Goal: Navigation & Orientation: Find specific page/section

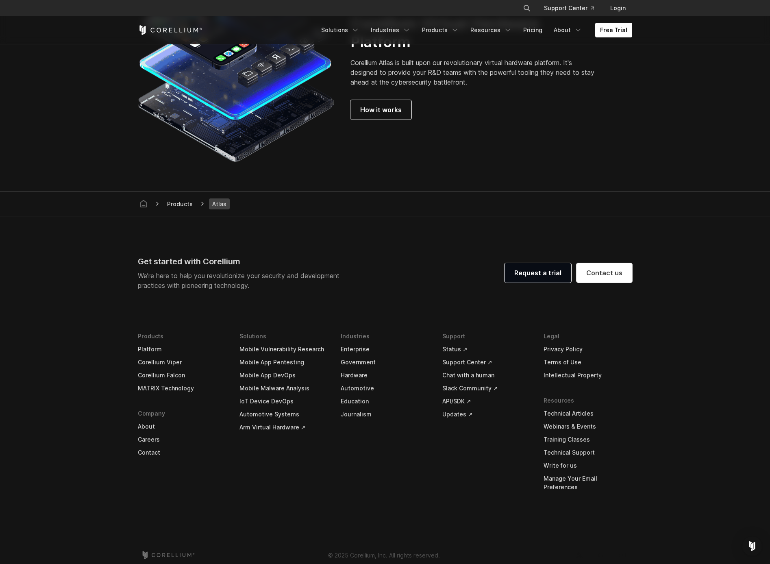
scroll to position [2216, 0]
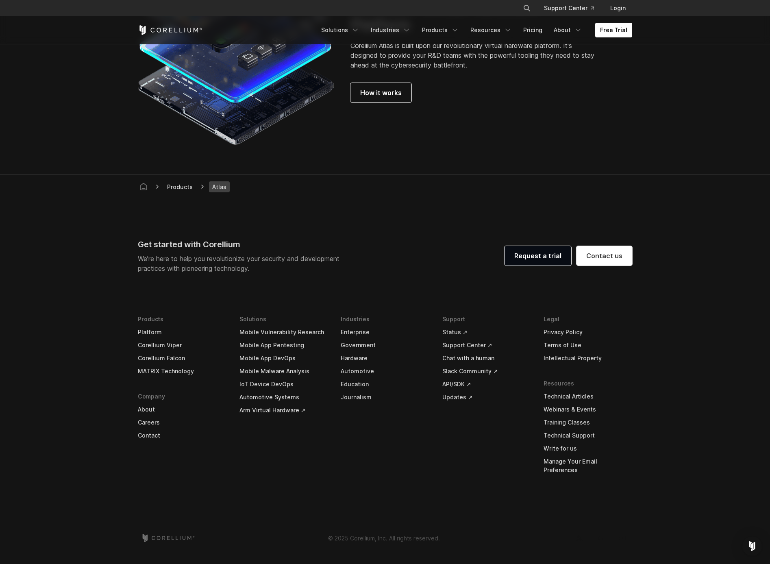
click at [154, 416] on link "About" at bounding box center [182, 409] width 89 height 13
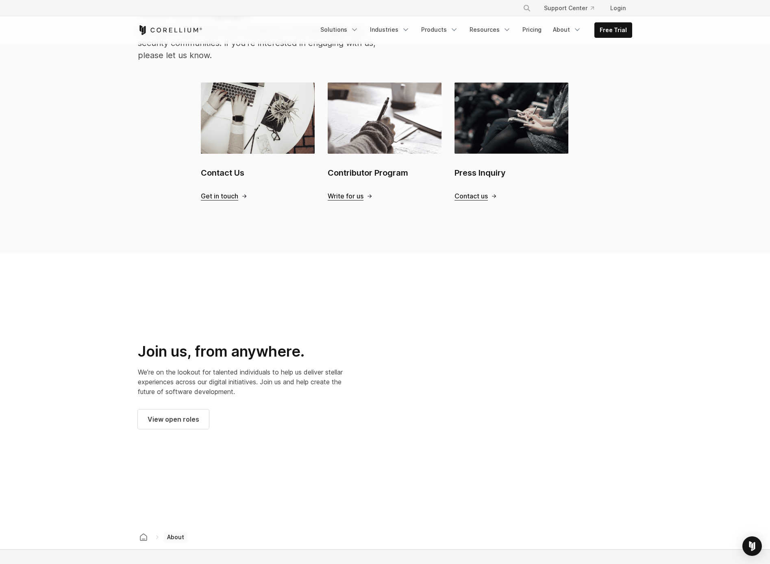
scroll to position [1183, 0]
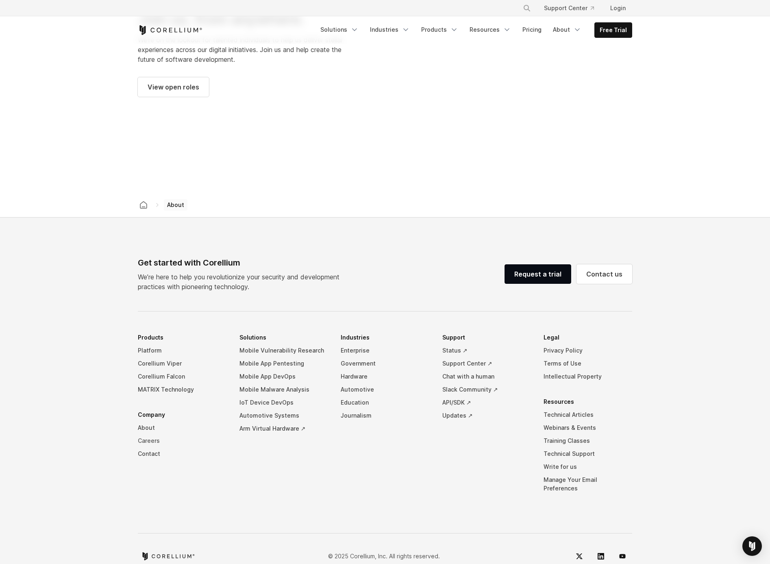
click at [148, 434] on link "Careers" at bounding box center [182, 440] width 89 height 13
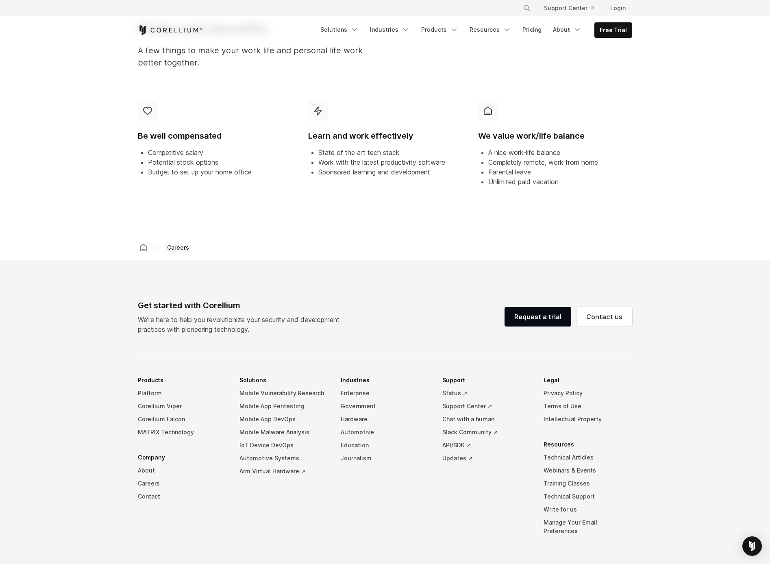
scroll to position [552, 0]
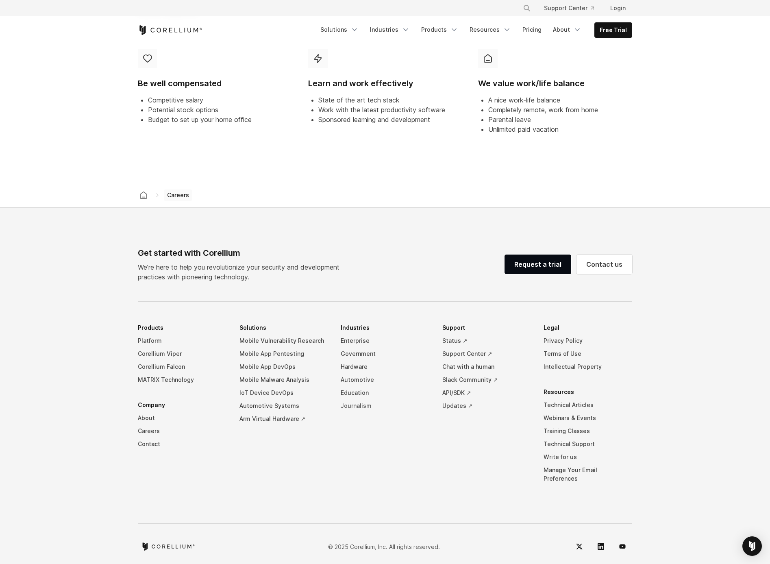
click at [366, 403] on link "Journalism" at bounding box center [385, 405] width 89 height 13
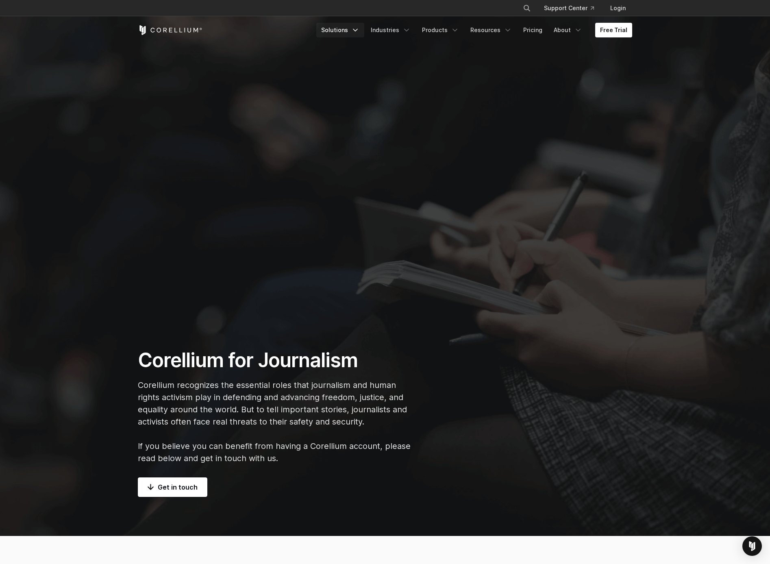
click at [359, 33] on icon "Navigation Menu" at bounding box center [355, 30] width 8 height 8
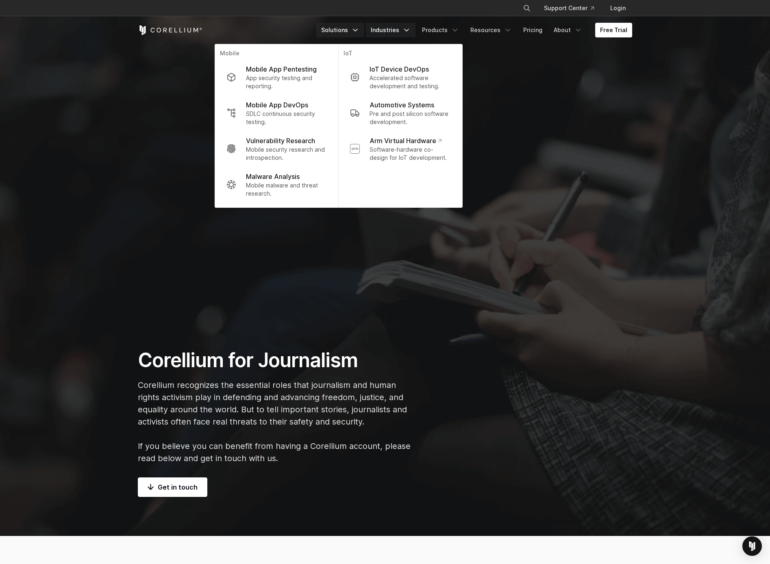
click at [406, 34] on link "Industries" at bounding box center [391, 30] width 50 height 15
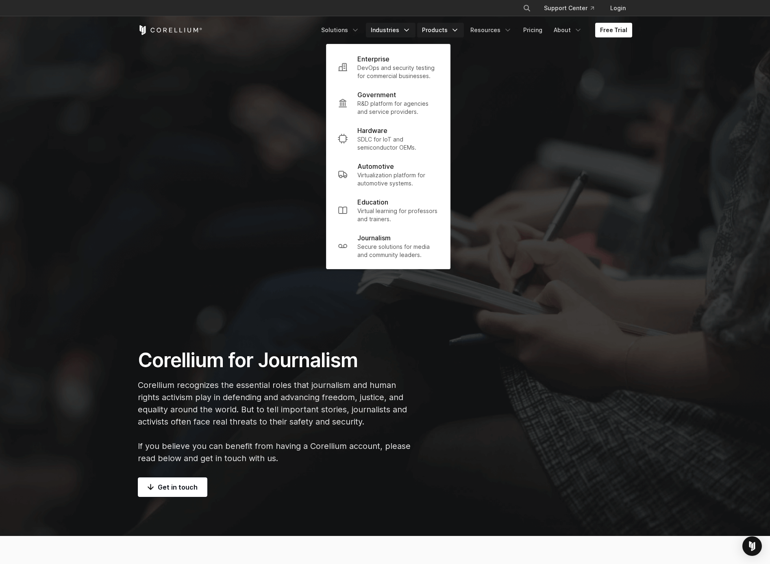
click at [456, 33] on icon "Navigation Menu" at bounding box center [455, 30] width 8 height 8
